Goal: Navigation & Orientation: Understand site structure

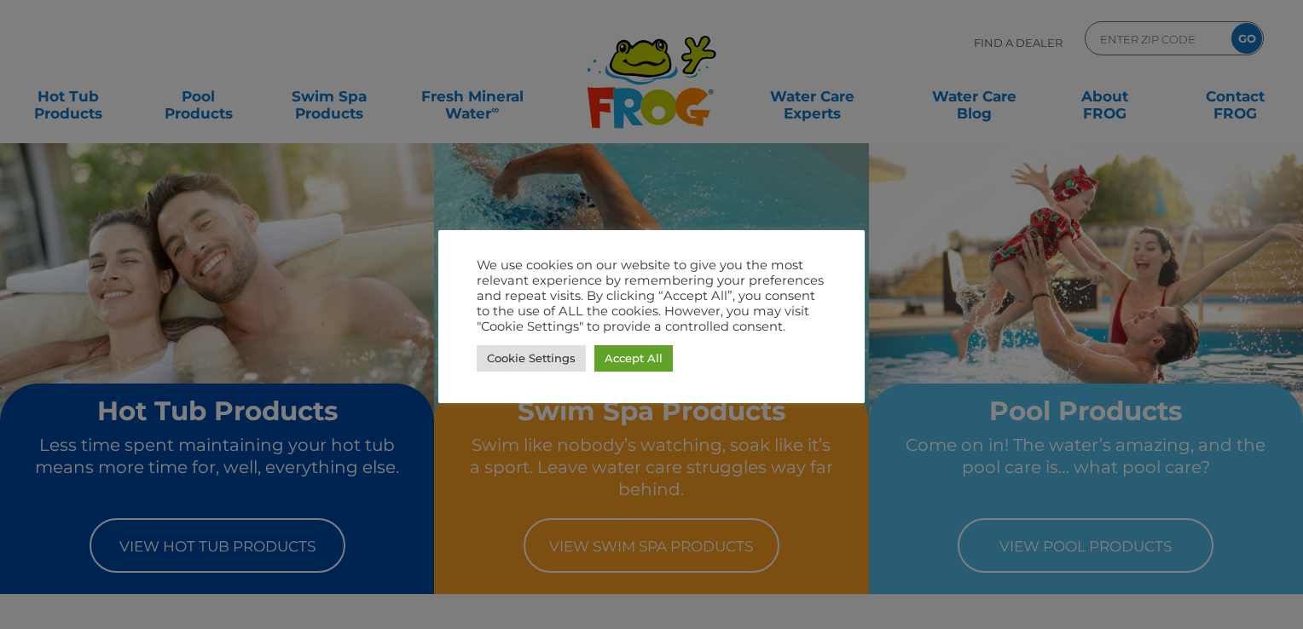
click at [375, 35] on div at bounding box center [651, 314] width 1303 height 629
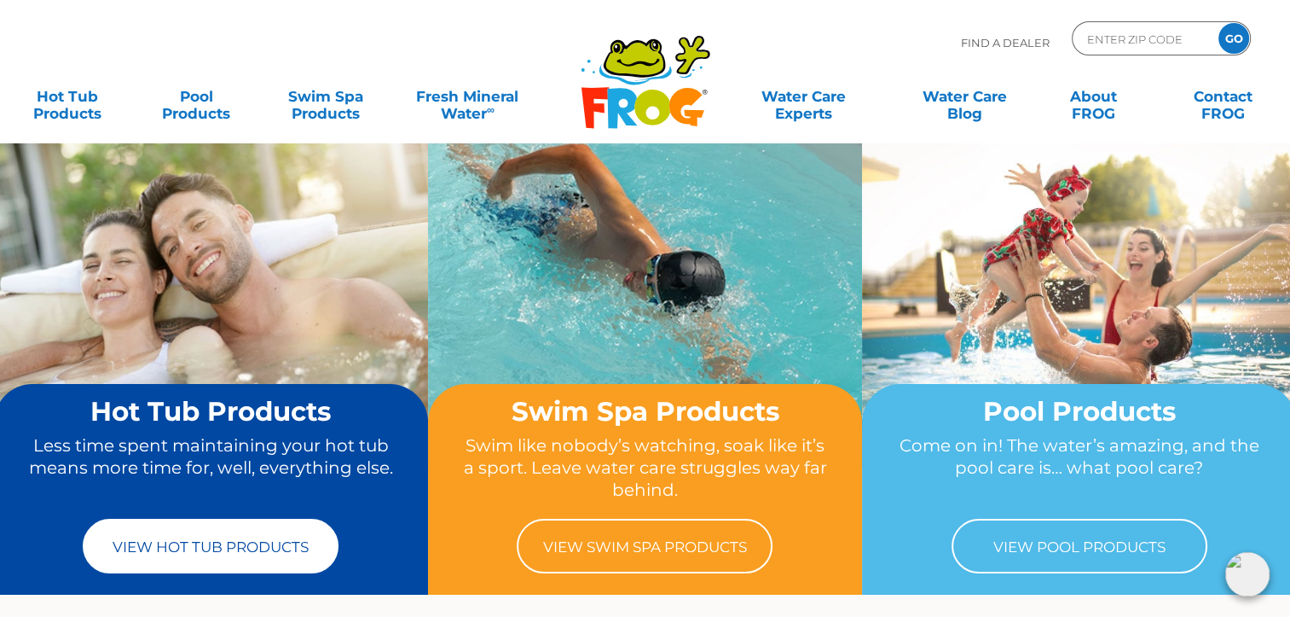
click at [202, 550] on link "View Hot Tub Products" at bounding box center [211, 546] width 256 height 55
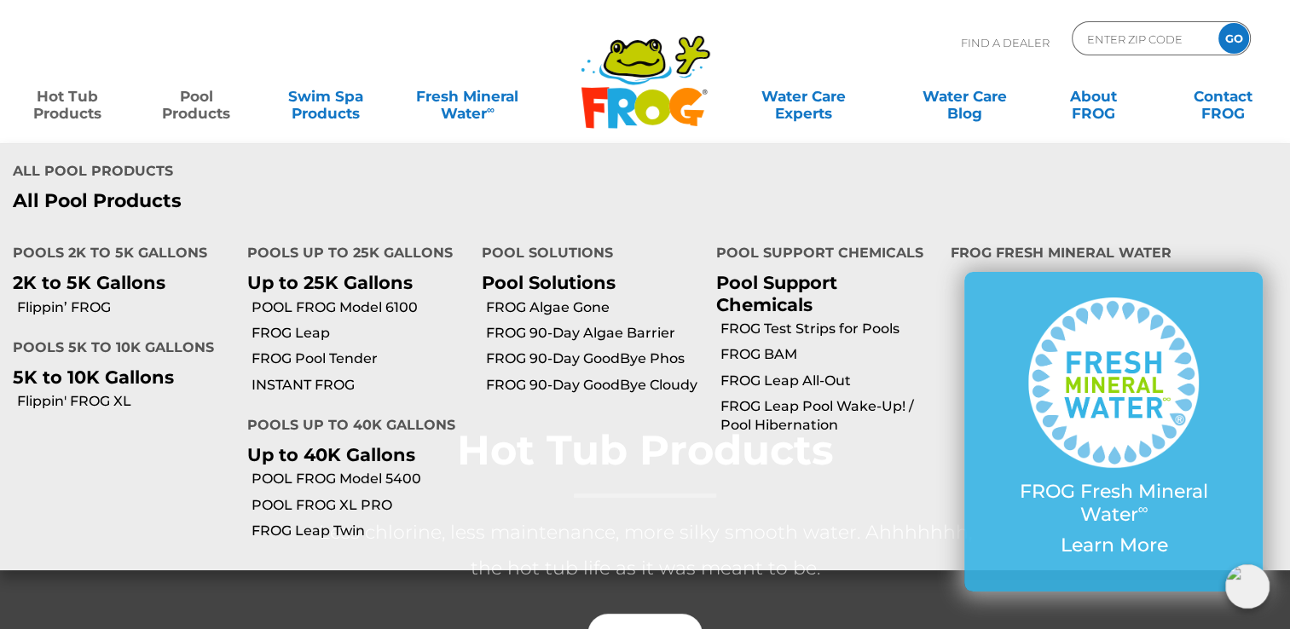
click at [191, 107] on link "Pool Products" at bounding box center [197, 96] width 101 height 34
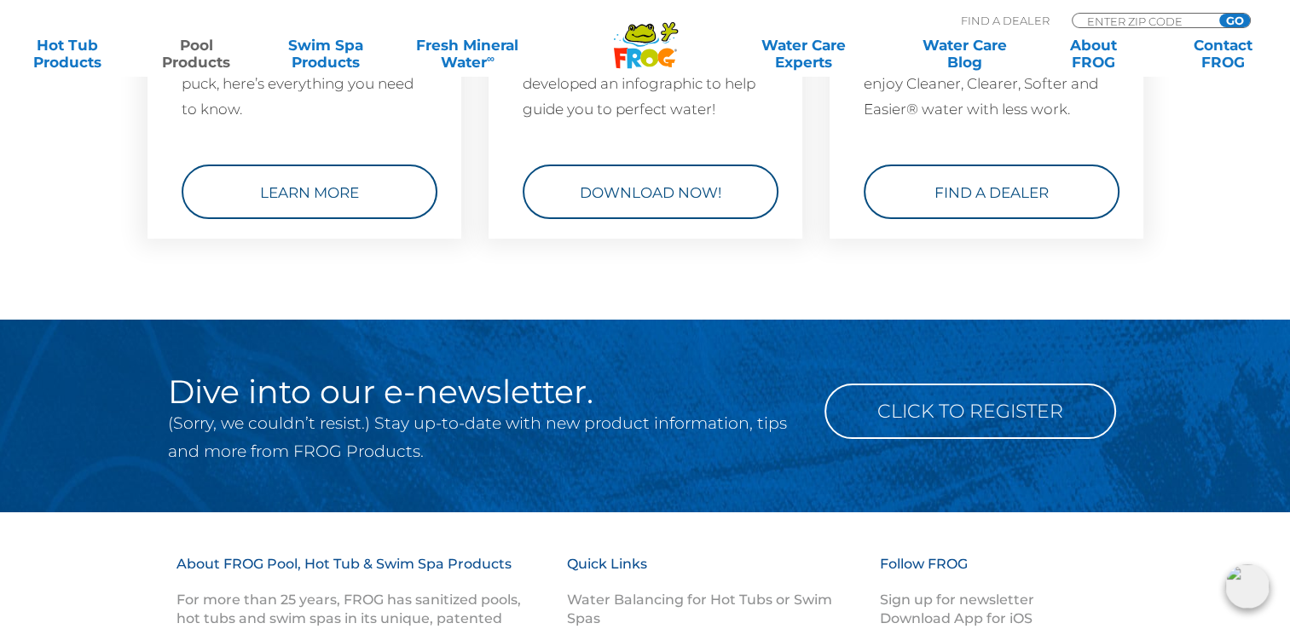
scroll to position [6567, 0]
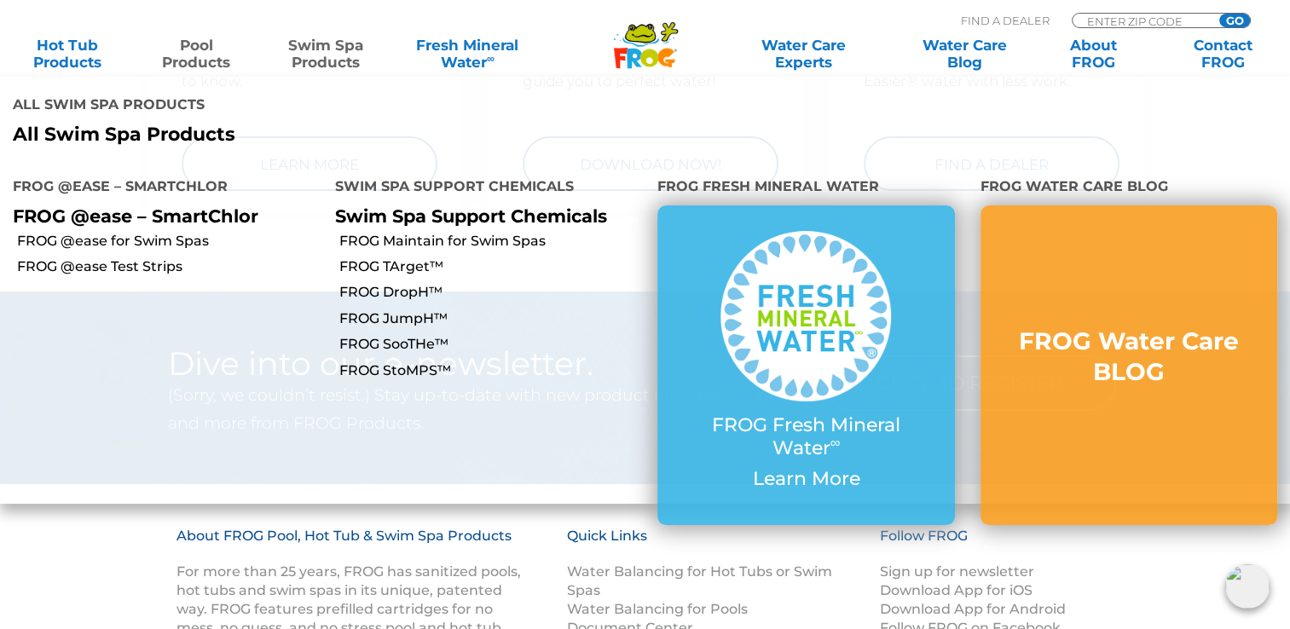
click at [309, 49] on link "Swim Spa Products" at bounding box center [325, 54] width 101 height 34
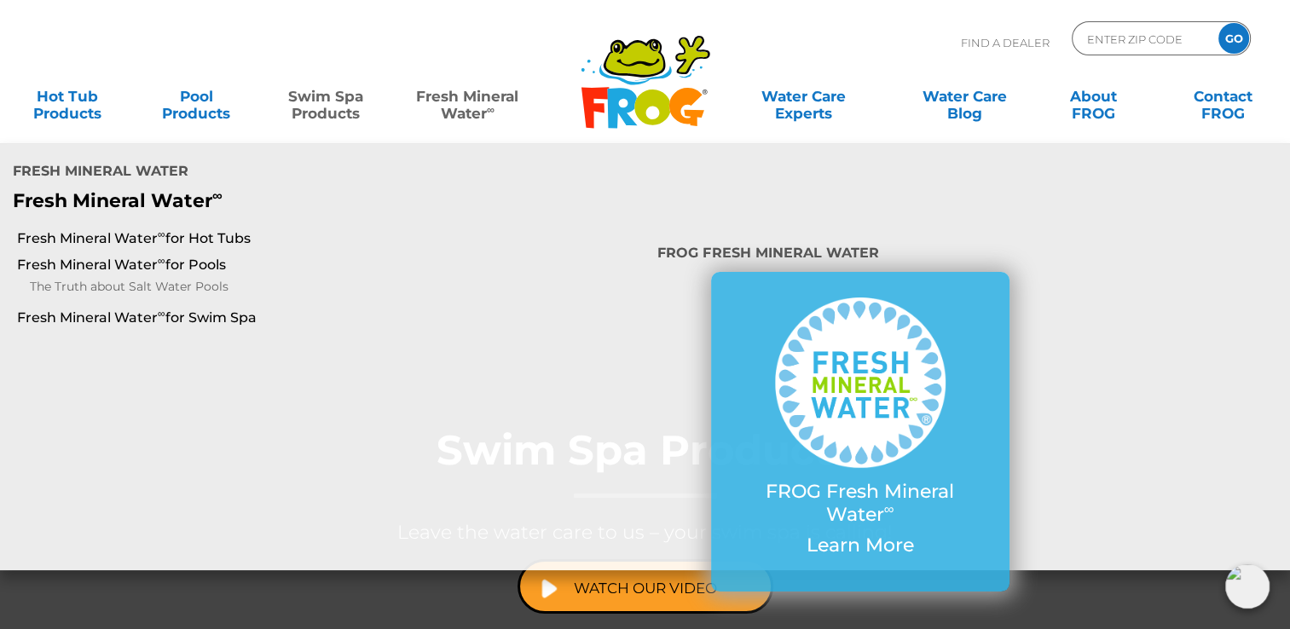
click at [474, 89] on link "Fresh Mineral Water ∞" at bounding box center [467, 96] width 125 height 34
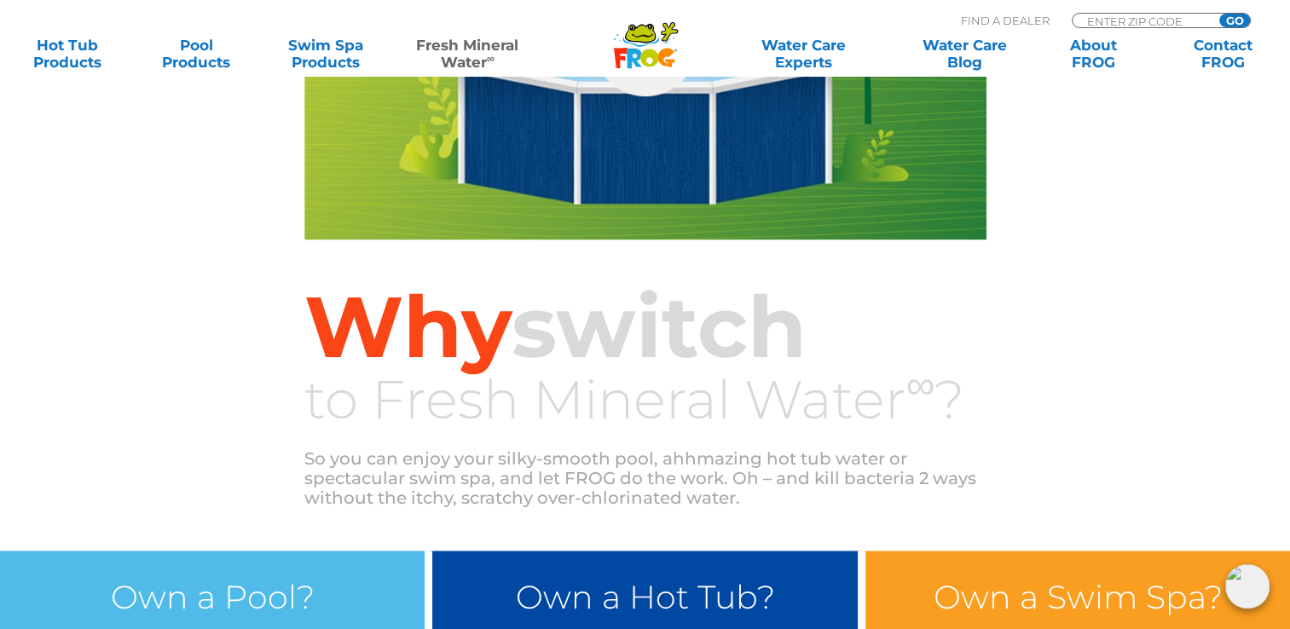
scroll to position [970, 0]
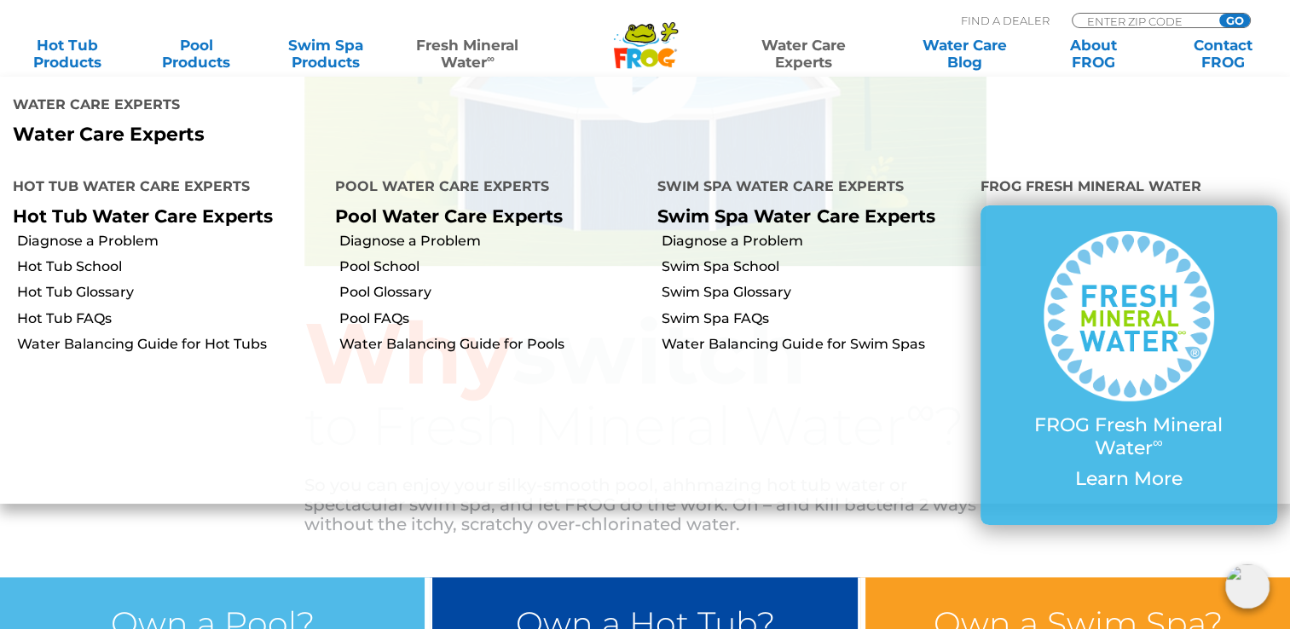
click at [809, 60] on link "Water Care Experts" at bounding box center [803, 54] width 163 height 34
